Goal: Information Seeking & Learning: Learn about a topic

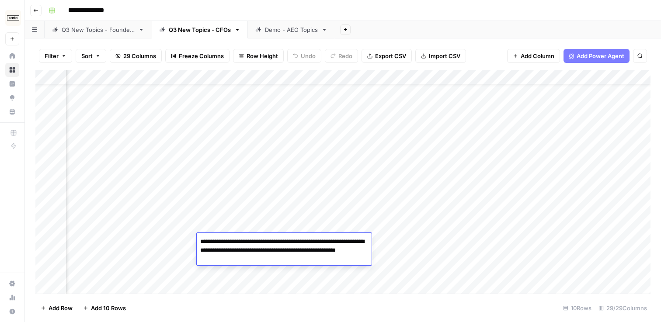
scroll to position [32, 1350]
click at [296, 14] on div "**********" at bounding box center [348, 10] width 607 height 14
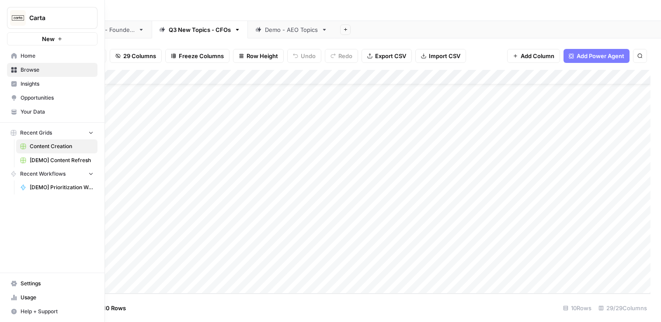
click at [24, 86] on span "Insights" at bounding box center [57, 84] width 73 height 8
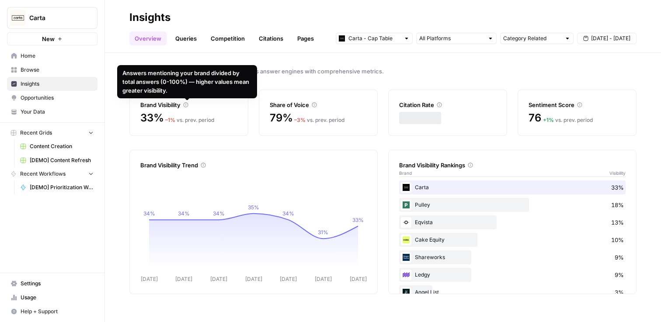
drag, startPoint x: 122, startPoint y: 71, endPoint x: 180, endPoint y: 90, distance: 60.6
click at [180, 90] on div "Answers mentioning your brand divided by total answers (0-100%) — higher values…" at bounding box center [186, 82] width 129 height 26
copy div "Answers mentioning your brand divided by total answers (0-100%) — higher values…"
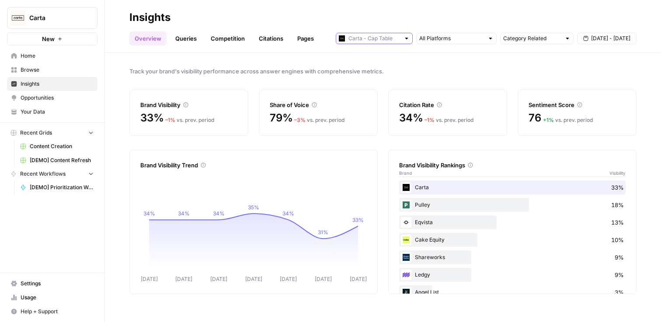
click at [398, 34] on input "text" at bounding box center [374, 38] width 52 height 9
click at [397, 69] on span "Carta - Fund Administration" at bounding box center [377, 70] width 49 height 9
type input "Carta - Fund Administration"
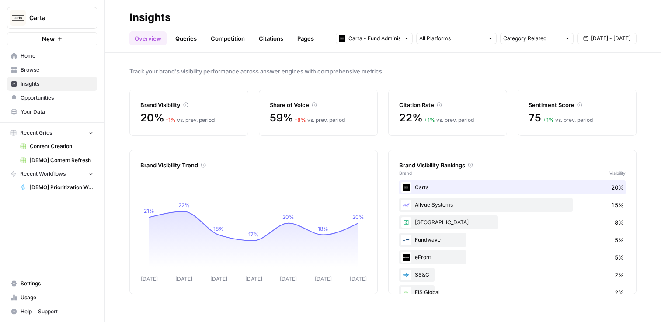
click at [355, 43] on div "Carta - Fund Administration" at bounding box center [374, 38] width 77 height 11
click at [366, 70] on span "Carta - Fund Administration" at bounding box center [373, 70] width 41 height 9
type input "Carta - Fund Administration"
click at [367, 36] on input "text" at bounding box center [374, 38] width 52 height 9
type input "Carta - Fund Administration"
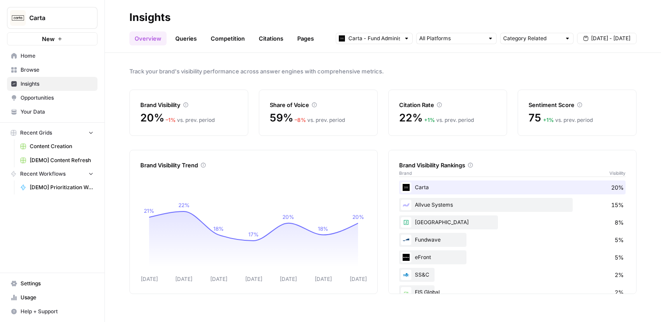
click at [451, 63] on div "Track your brand's visibility performance across answer engines with comprehens…" at bounding box center [383, 187] width 556 height 269
click at [372, 39] on input "text" at bounding box center [374, 38] width 52 height 9
type input "Carta - Fund Administration"
drag, startPoint x: 417, startPoint y: 204, endPoint x: 451, endPoint y: 224, distance: 39.7
click at [451, 224] on div "Carta 20% Allvue Systems 15% Juniper Square 8% Fundwave 5% eFront 5% SS&C 2% FI…" at bounding box center [512, 301] width 226 height 241
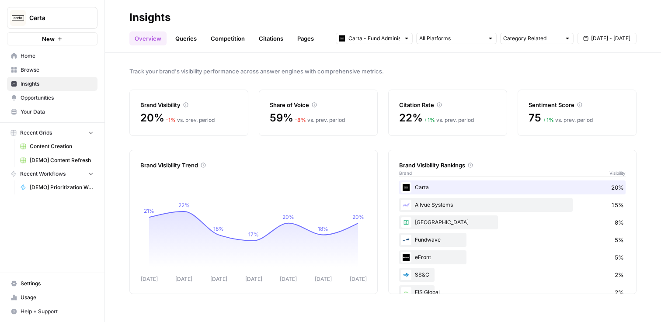
copy div "Allvue Systems 15% [GEOGRAPHIC_DATA]"
click at [364, 40] on input "text" at bounding box center [374, 38] width 52 height 9
click at [381, 59] on span "Carta - Cap Table" at bounding box center [377, 57] width 49 height 9
type input "Carta - Cap Table"
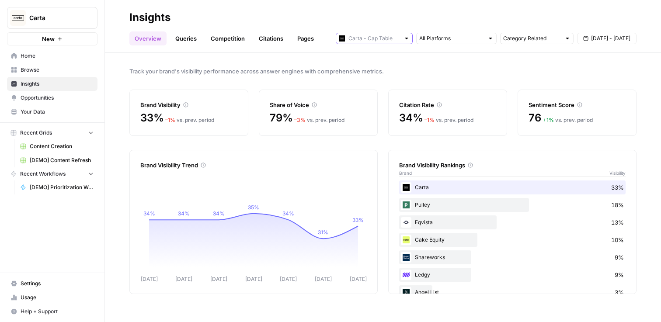
click at [386, 38] on input "text" at bounding box center [374, 38] width 52 height 9
click at [388, 70] on span "Carta - Fund Administration" at bounding box center [377, 70] width 49 height 9
type input "Carta - Fund Administration"
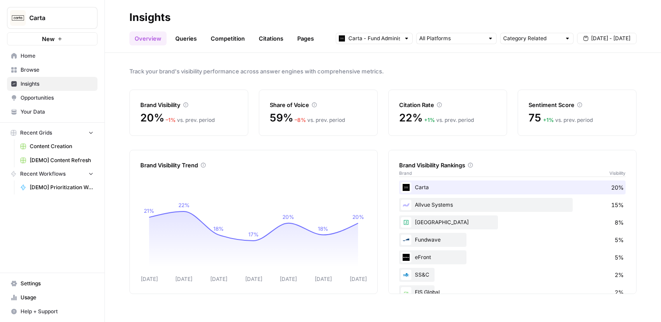
drag, startPoint x: 184, startPoint y: 91, endPoint x: 123, endPoint y: 77, distance: 61.9
click at [185, 104] on icon at bounding box center [186, 105] width 5 height 5
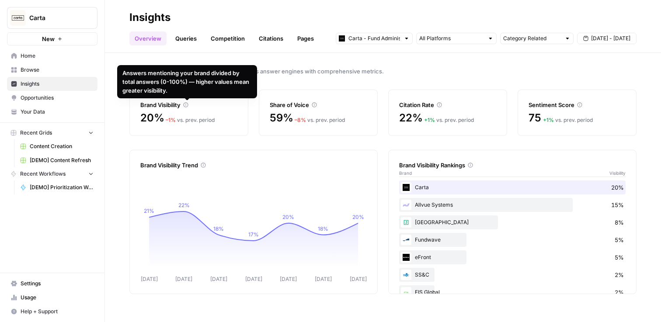
drag, startPoint x: 173, startPoint y: 92, endPoint x: 119, endPoint y: 73, distance: 57.0
click at [119, 73] on div "Answers mentioning your brand divided by total answers (0-100%) — higher values…" at bounding box center [187, 81] width 140 height 33
copy div "Answers mentioning your brand divided by total answers (0-100%) — higher values…"
